Goal: Information Seeking & Learning: Find specific page/section

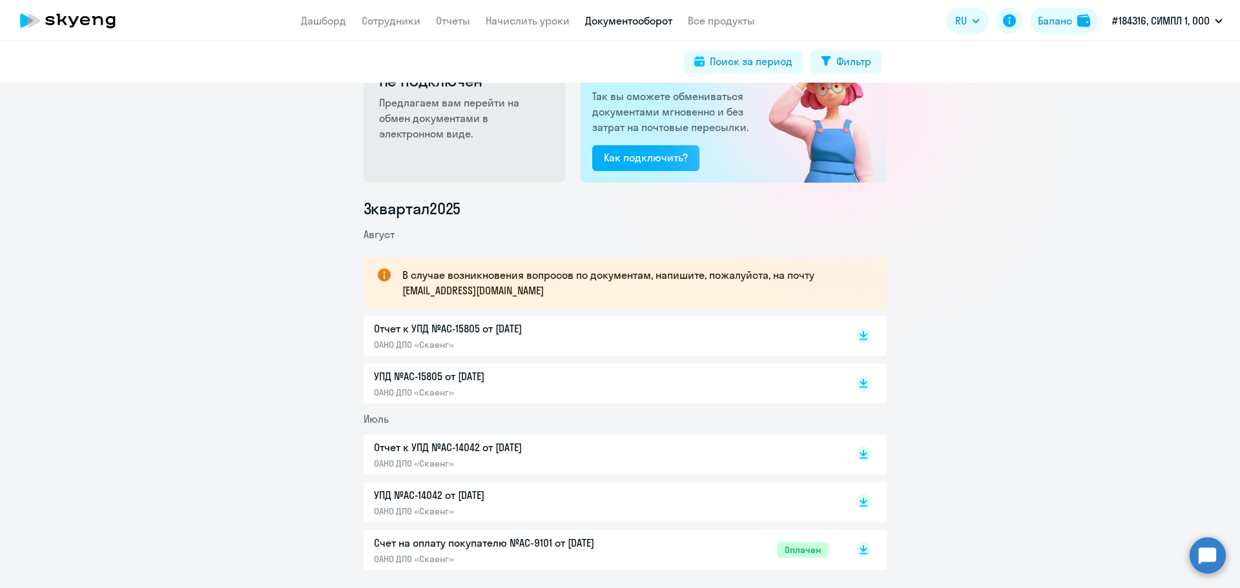
scroll to position [108, 0]
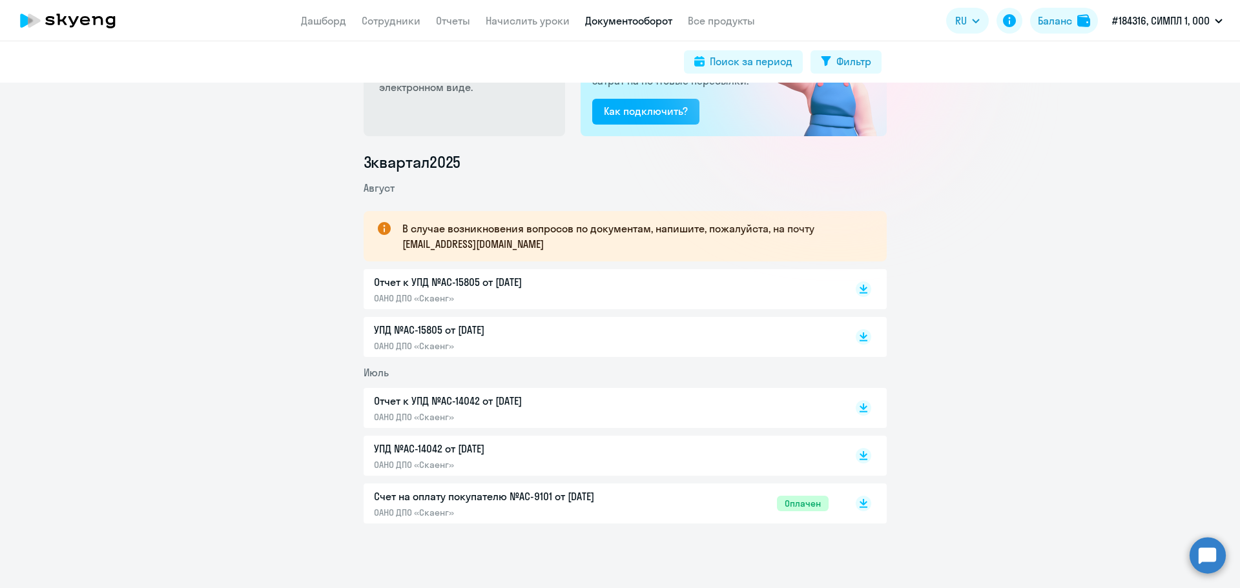
click at [594, 505] on div "Счет на оплату покупателю №AC-9101 от 09.07.2025 ОАНО ДПО «Скаенг»" at bounding box center [509, 504] width 271 height 30
click at [499, 460] on p "ОАНО ДПО «Скаенг»" at bounding box center [509, 465] width 271 height 12
click at [531, 347] on p "ОАНО ДПО «Скаенг»" at bounding box center [509, 346] width 271 height 12
click at [551, 291] on div "Отчет к УПД №AC-15805 от 31.08.2025 ОАНО ДПО «Скаенг»" at bounding box center [509, 289] width 271 height 30
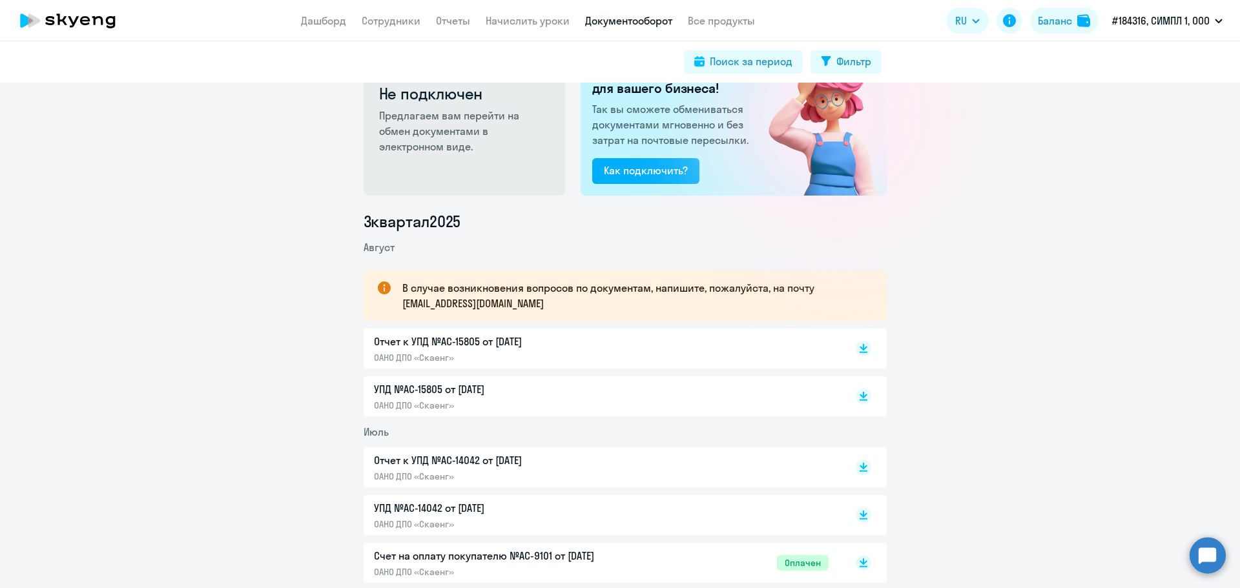
scroll to position [0, 0]
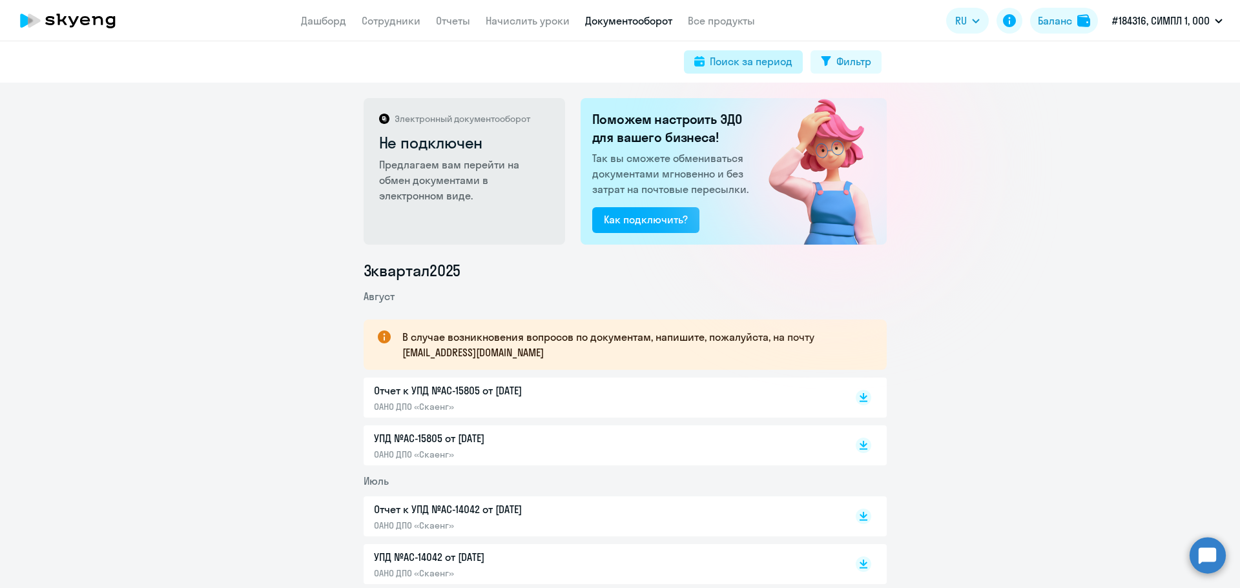
click at [739, 67] on div "Поиск за период" at bounding box center [751, 61] width 83 height 15
select select "all"
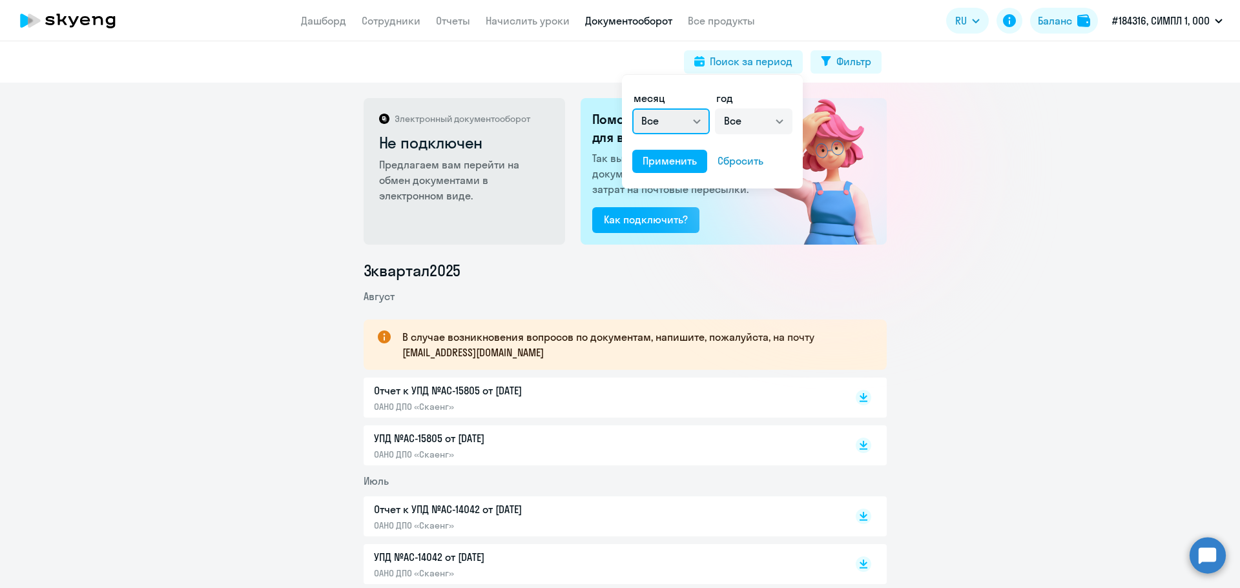
click at [678, 119] on select "Все январь февраль март апрель май июнь июль август сентябрь октябрь ноябрь дек…" at bounding box center [670, 121] width 77 height 26
click at [738, 122] on select "Все 2025 2024 2023 2022 2021 2020 2019 2018 2017 2016" at bounding box center [753, 121] width 77 height 26
select select "2024"
click at [715, 108] on select "Все 2025 2024 2023 2022 2021 2020 2019 2018 2017 2016" at bounding box center [753, 121] width 77 height 26
click at [861, 58] on div at bounding box center [620, 294] width 1240 height 588
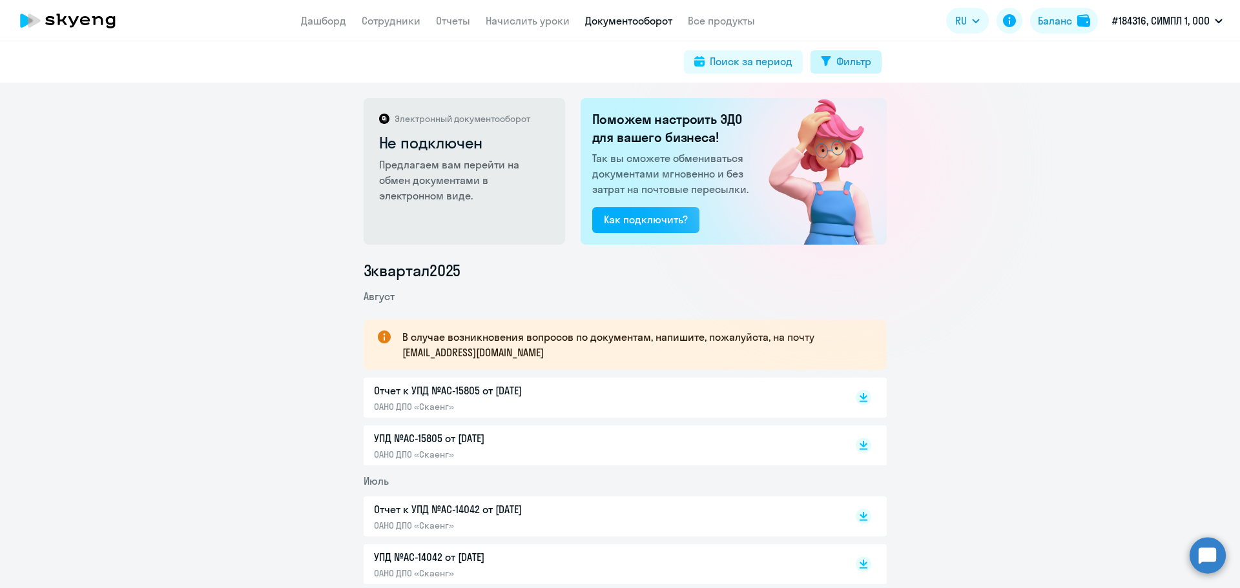
click at [861, 58] on div "Фильтр" at bounding box center [853, 61] width 35 height 15
select select "all"
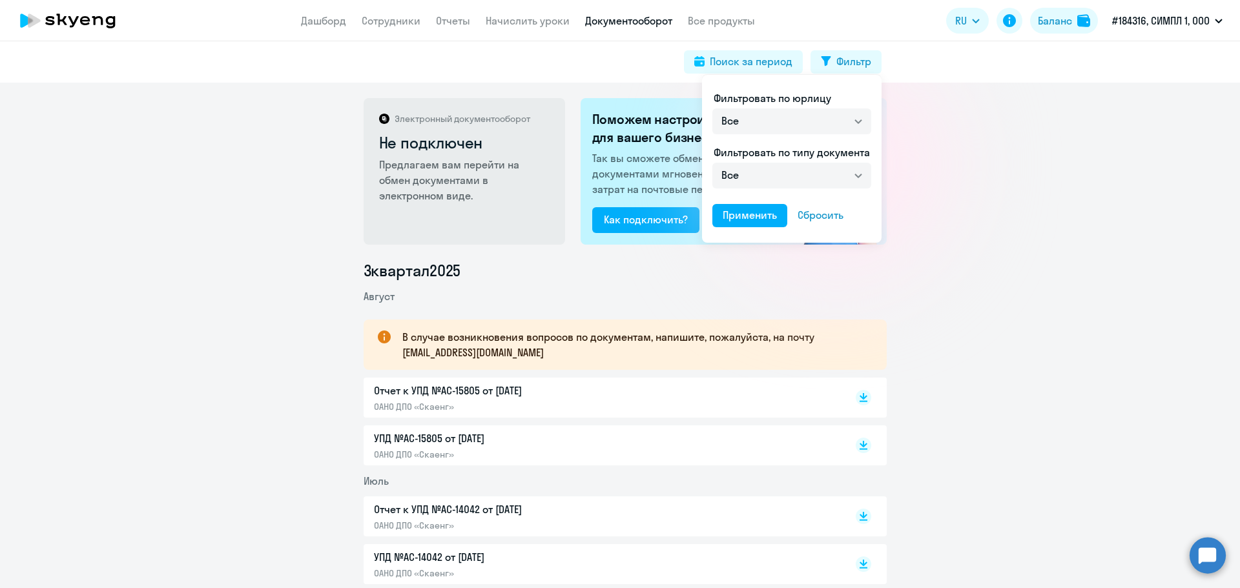
click at [838, 149] on span "Фильтровать по типу документа" at bounding box center [792, 152] width 156 height 13
click at [796, 64] on div at bounding box center [620, 294] width 1240 height 588
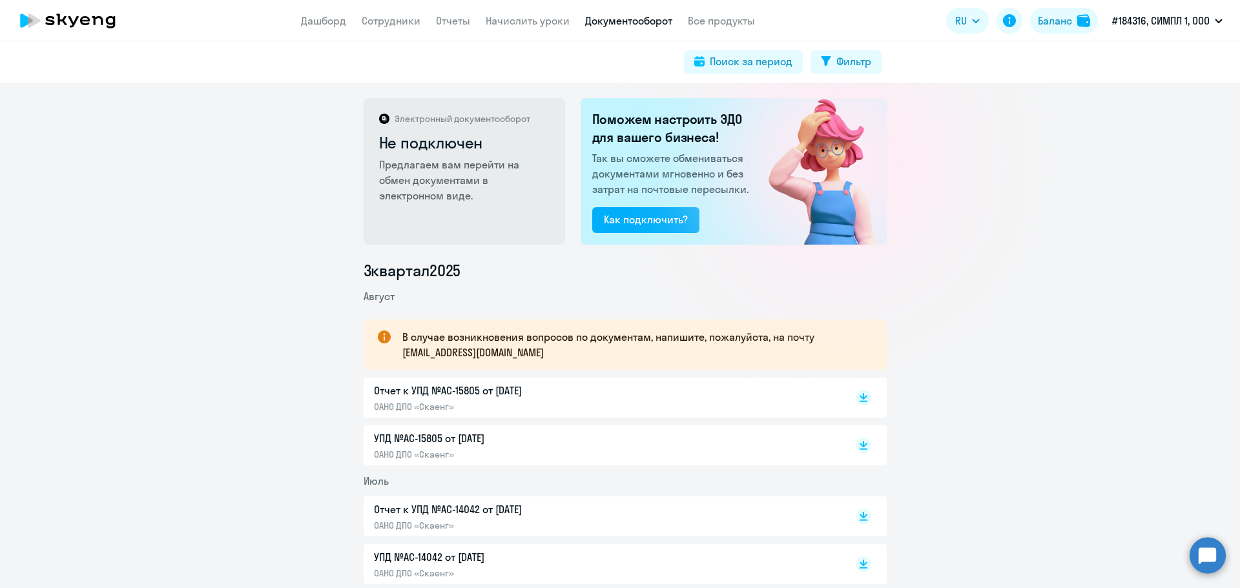
click at [796, 64] on button "Поиск за период" at bounding box center [743, 61] width 119 height 23
select select "all"
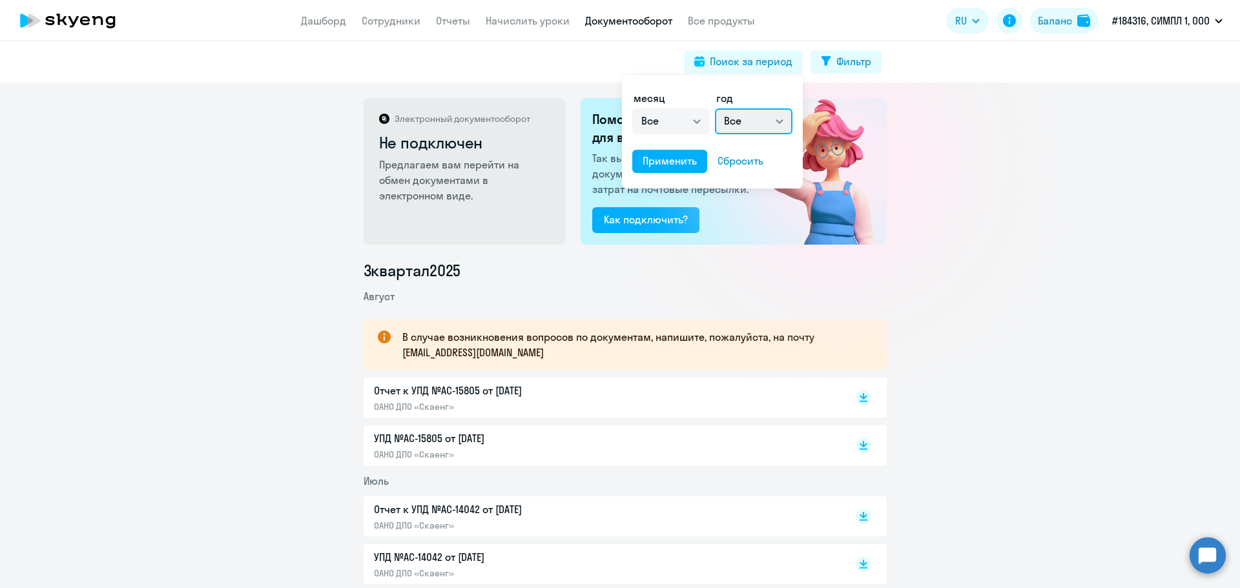
click at [781, 110] on select "Все 2025 2024 2023 2022 2021 2020 2019 2018 2017 2016" at bounding box center [753, 121] width 77 height 26
select select "2025"
click at [715, 108] on select "Все 2025 2024 2023 2022 2021 2020 2019 2018 2017 2016" at bounding box center [753, 121] width 77 height 26
click at [754, 121] on select "Все 2025 2024 2023 2022 2021 2020 2019 2018 2017 2016" at bounding box center [753, 121] width 77 height 26
click at [688, 124] on select "Все январь февраль март апрель май июнь июль август сентябрь октябрь ноябрь дек…" at bounding box center [670, 121] width 77 height 26
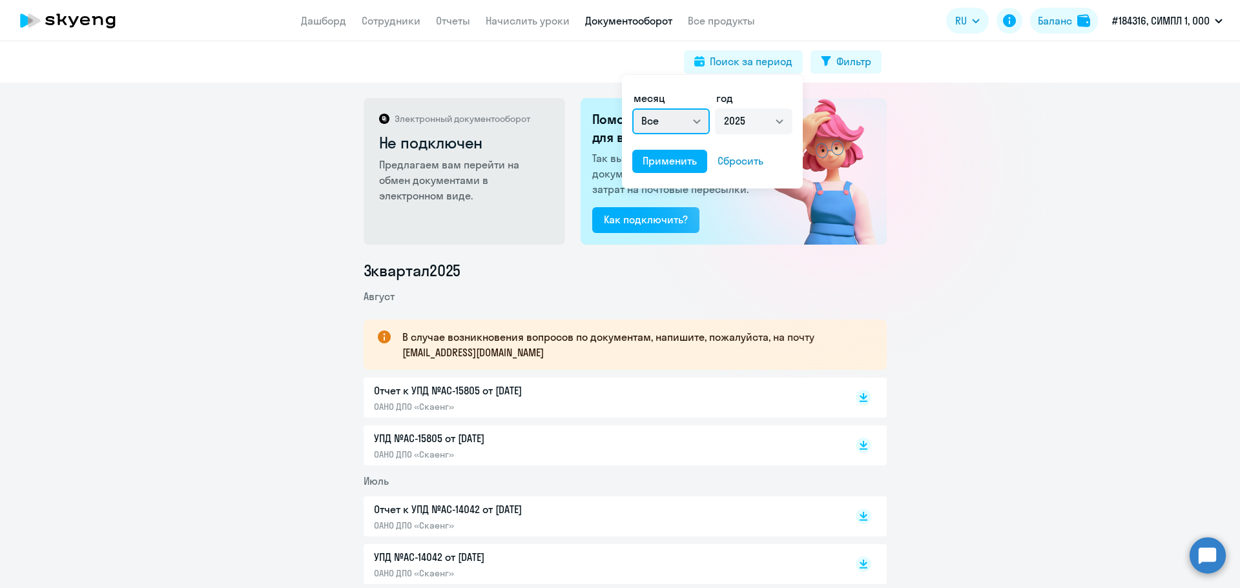
click at [632, 108] on select "Все январь февраль март апрель май июнь июль август сентябрь октябрь ноябрь дек…" at bounding box center [670, 121] width 77 height 26
click at [684, 161] on div "Применить" at bounding box center [670, 160] width 54 height 15
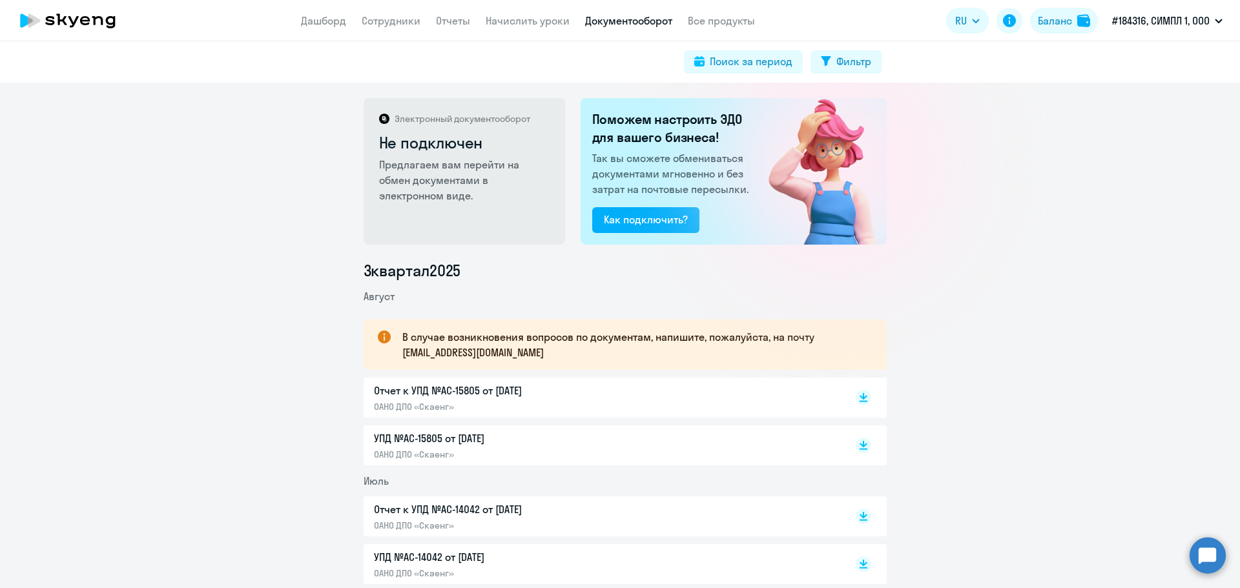
click at [779, 50] on div "Поиск за период Фильтр" at bounding box center [620, 61] width 1240 height 41
click at [776, 50] on button "Поиск за период" at bounding box center [743, 61] width 119 height 23
select select "all"
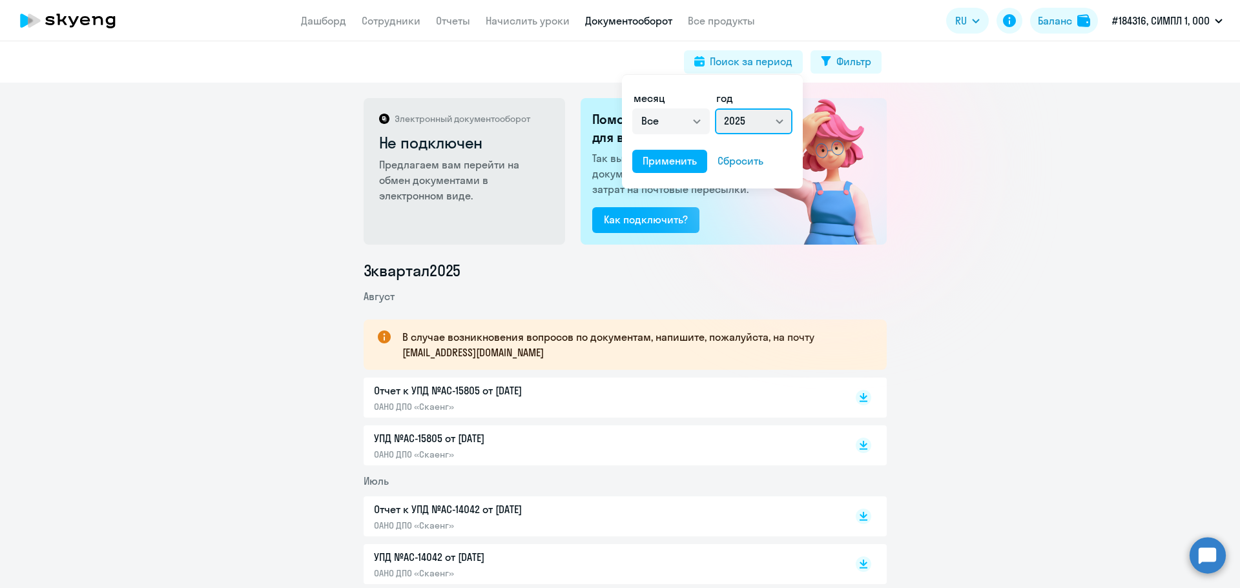
click at [739, 121] on select "Все 2025 2024 2023 2022 2021 2020 2019 2018 2017 2016" at bounding box center [753, 121] width 77 height 26
select select "2024"
click at [715, 108] on select "Все 2025 2024 2023 2022 2021 2020 2019 2018 2017 2016" at bounding box center [753, 121] width 77 height 26
click at [678, 168] on div "Применить" at bounding box center [670, 160] width 54 height 15
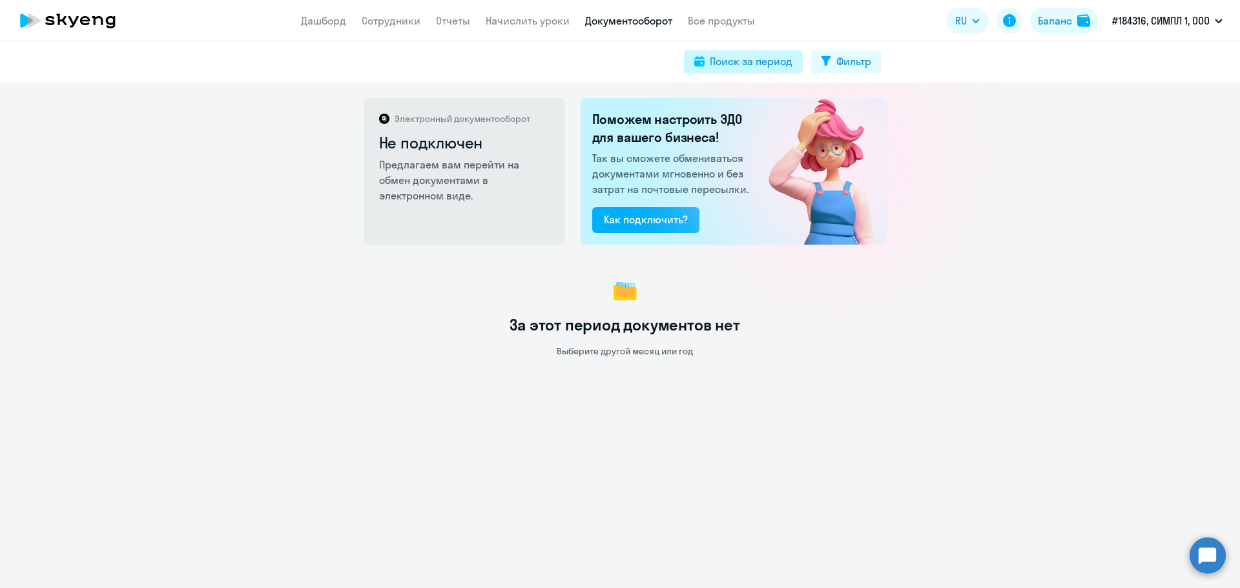
click at [773, 57] on div "Поиск за период" at bounding box center [751, 61] width 83 height 15
select select "all"
select select "2024"
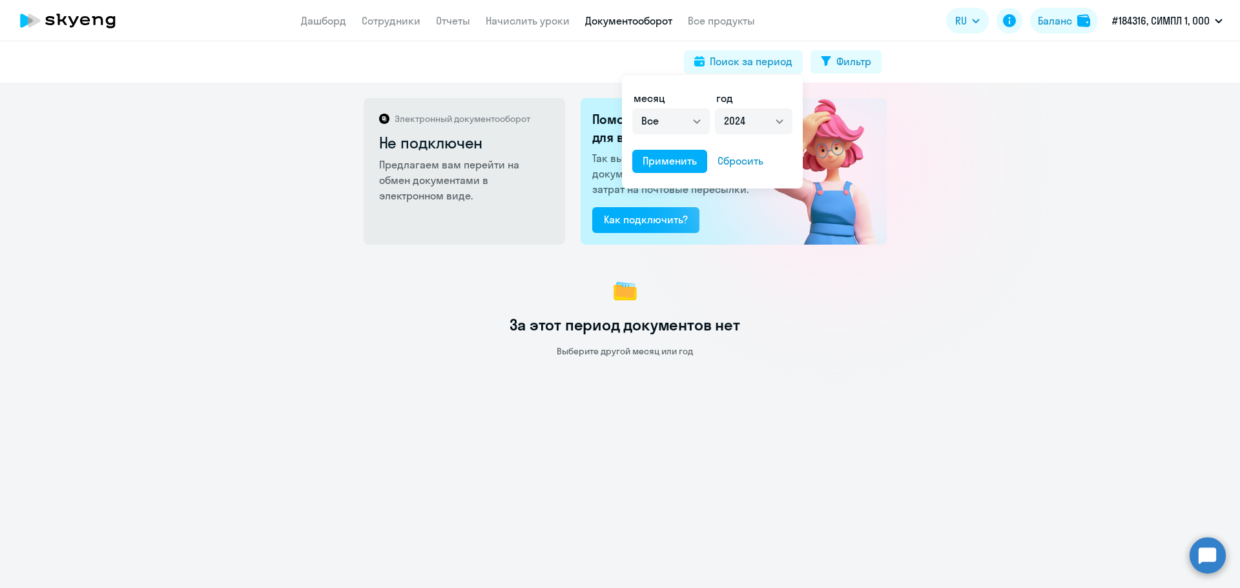
click at [929, 165] on div at bounding box center [620, 294] width 1240 height 588
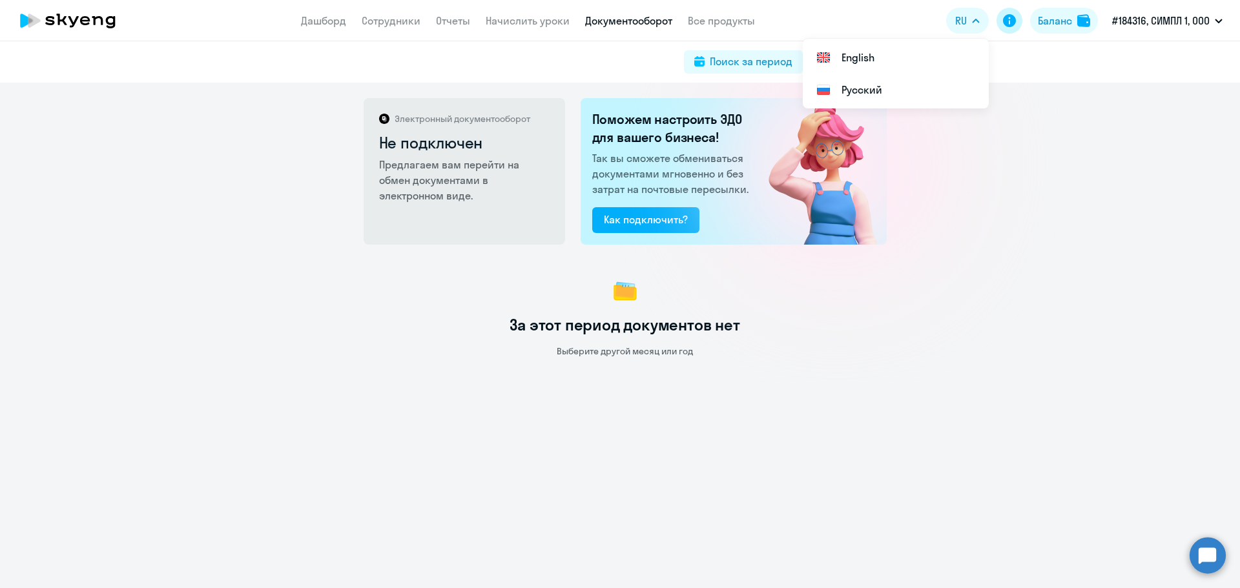
click at [1006, 21] on icon at bounding box center [1009, 20] width 13 height 13
click at [584, 285] on div "За этот период документов нет Выберите другой месяц или год" at bounding box center [625, 316] width 1230 height 81
click at [778, 63] on div "Поиск за период" at bounding box center [751, 61] width 83 height 15
select select "all"
select select "2024"
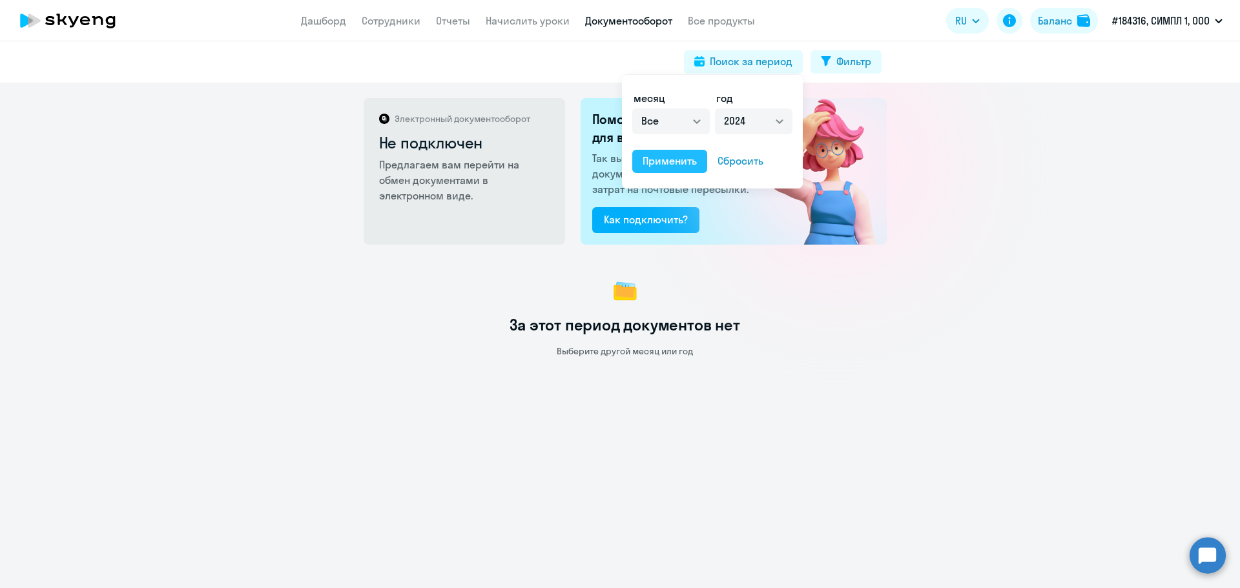
click at [680, 165] on div "Применить" at bounding box center [670, 160] width 54 height 15
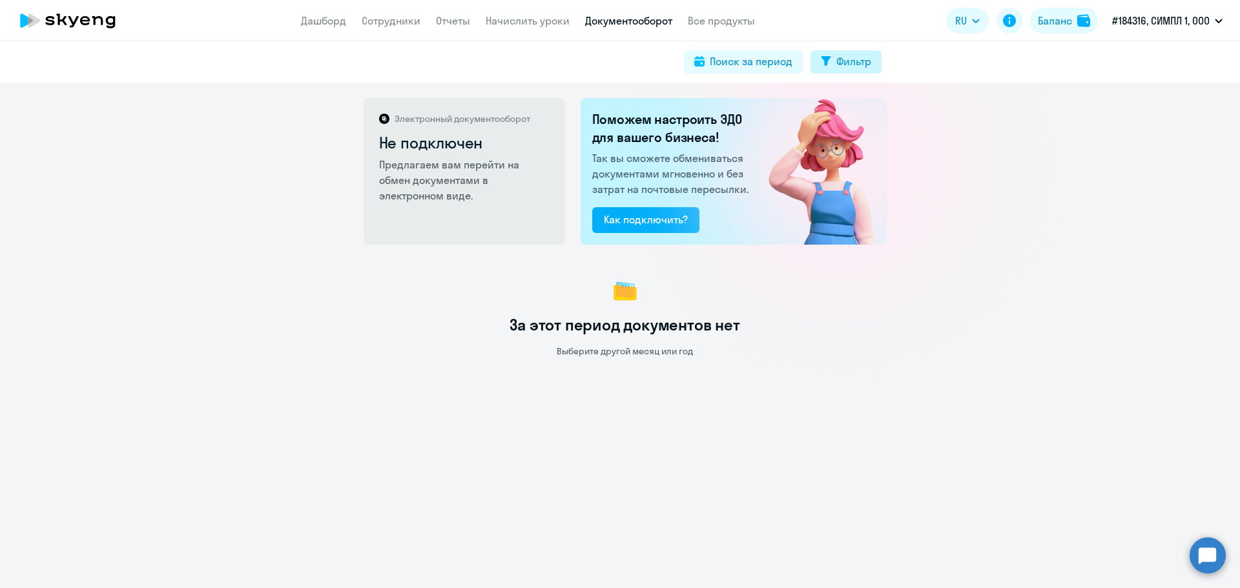
click at [822, 60] on icon at bounding box center [826, 61] width 10 height 10
select select "all"
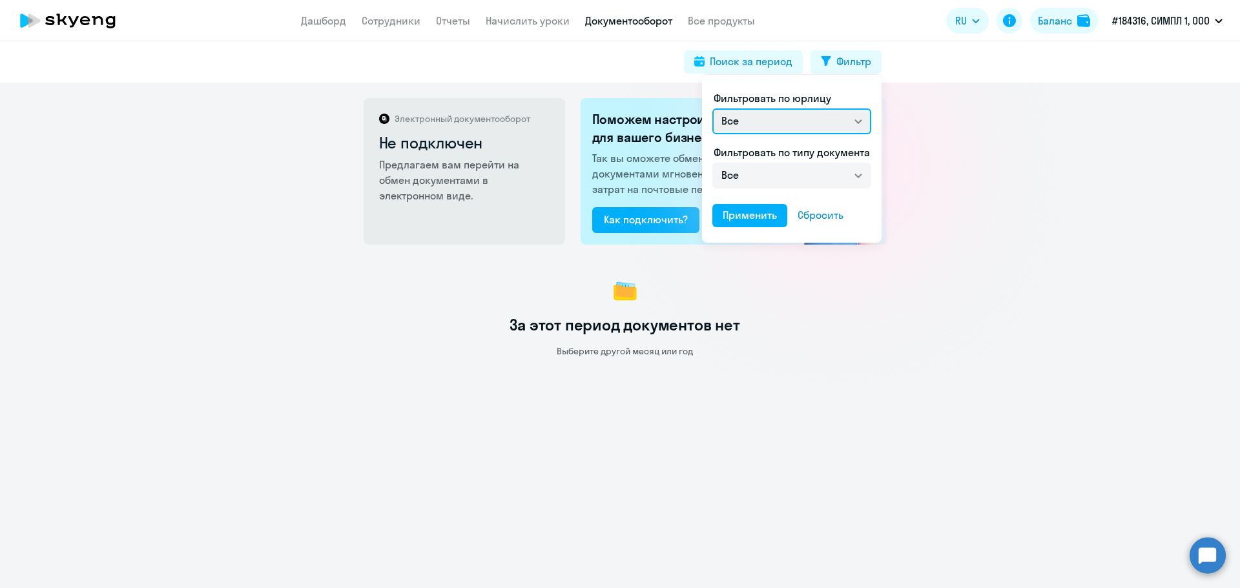
click at [793, 124] on select "Все ОАНО ДПО «Скаенг»" at bounding box center [791, 121] width 159 height 26
select select "ano_acc"
click at [712, 108] on select "Все ОАНО ДПО «Скаенг»" at bounding box center [791, 121] width 159 height 26
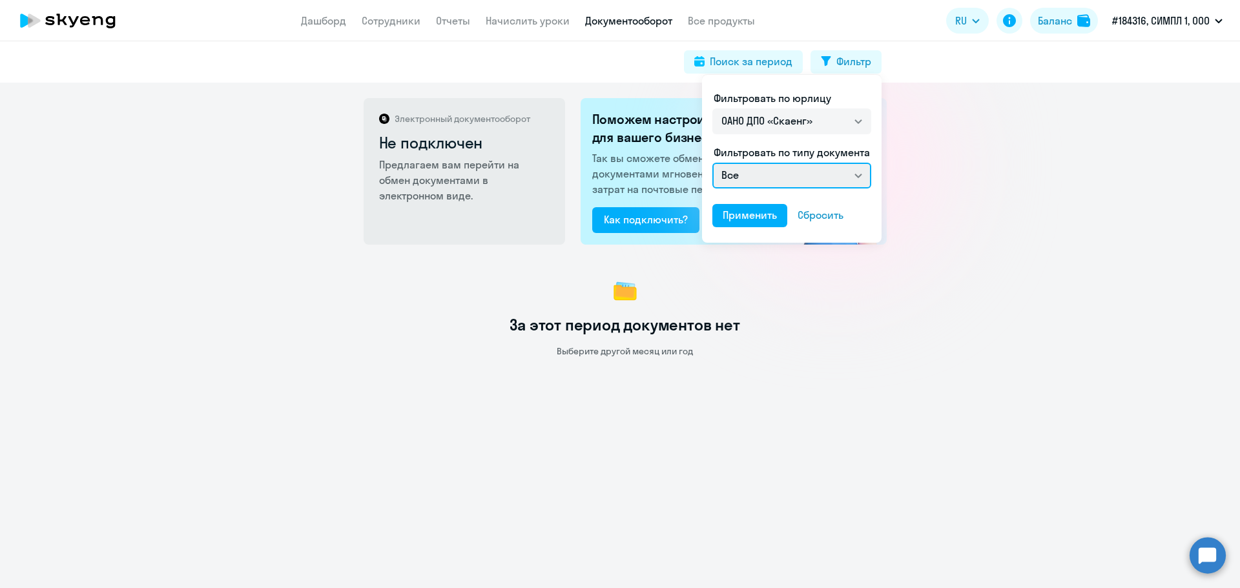
click at [785, 169] on select "Все Счет на оплату покупателю Отчет к УПД УПД" at bounding box center [791, 176] width 159 height 26
select select "utd"
click at [712, 163] on select "Все Счет на оплату покупателю Отчет к УПД УПД" at bounding box center [791, 176] width 159 height 26
click at [746, 223] on button "Применить" at bounding box center [749, 215] width 75 height 23
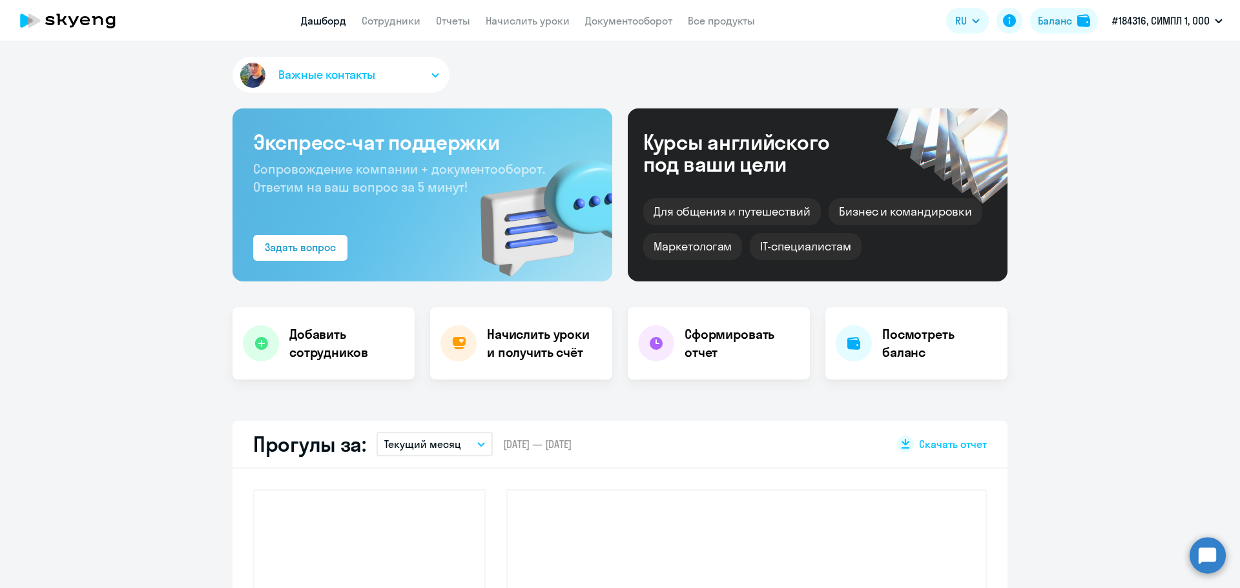
select select "30"
click at [648, 25] on link "Документооборот" at bounding box center [628, 20] width 87 height 13
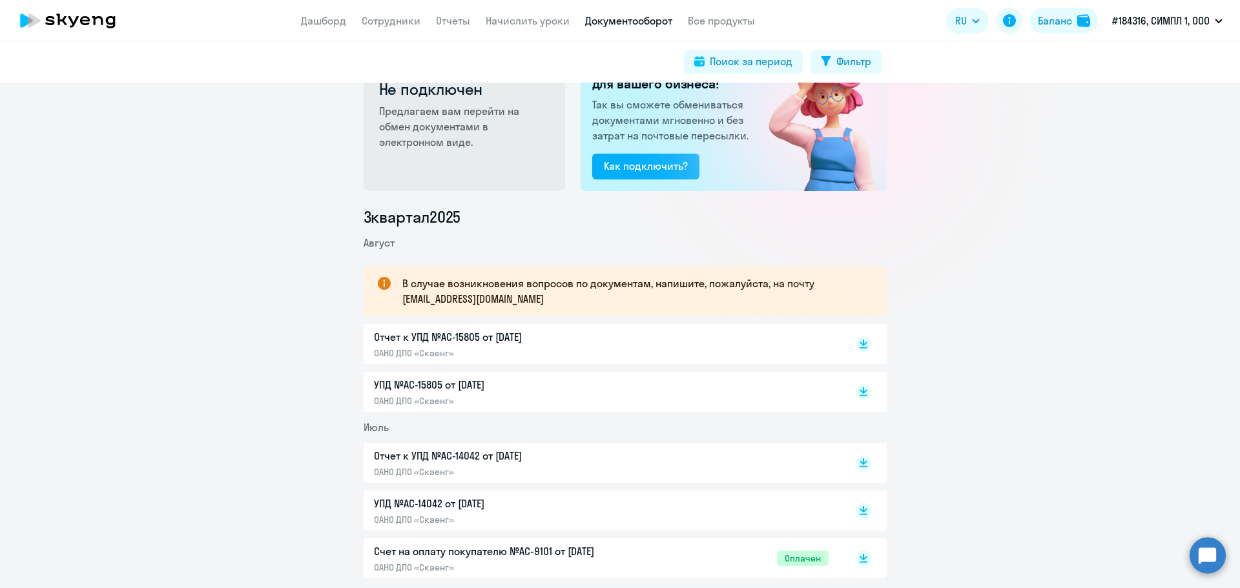
scroll to position [108, 0]
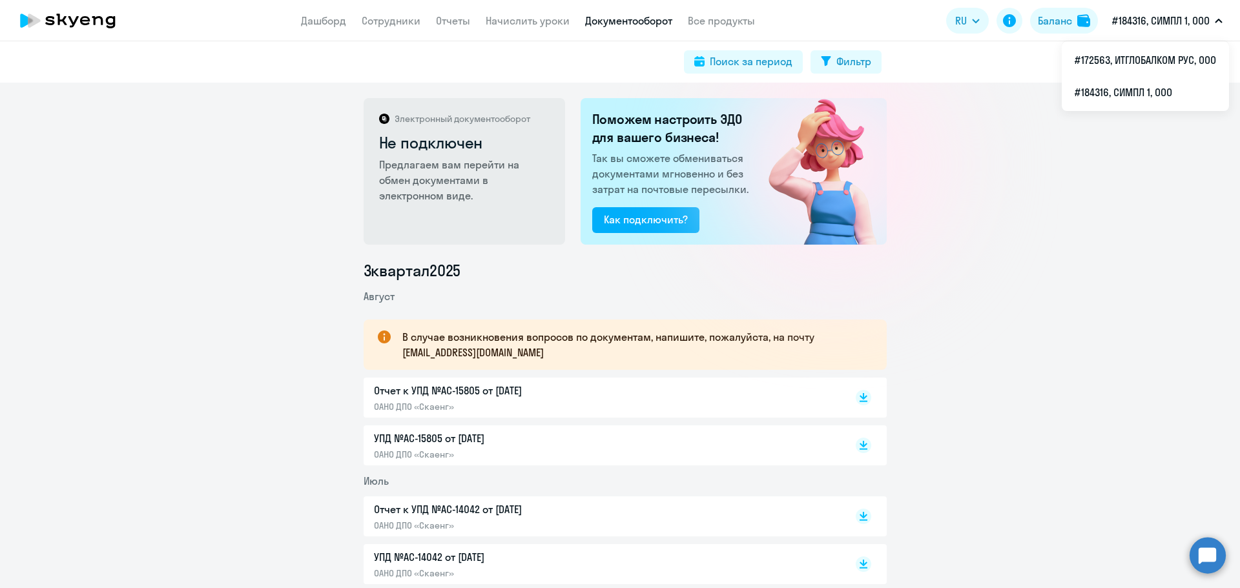
drag, startPoint x: 0, startPoint y: 0, endPoint x: 949, endPoint y: 258, distance: 983.9
click at [949, 258] on div "Электронный документооборот Не подключен Предлагаем вам перейти на обмен докуме…" at bounding box center [620, 336] width 1240 height 506
